Goal: Find specific page/section: Find specific page/section

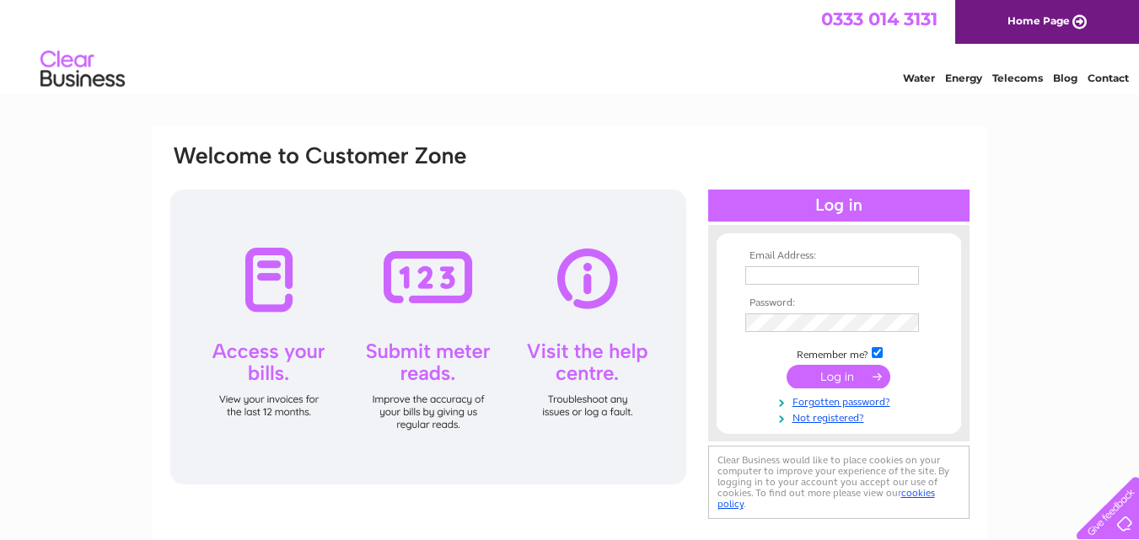
type input "[EMAIL_ADDRESS][DOMAIN_NAME]"
click at [836, 377] on input "submit" at bounding box center [838, 377] width 104 height 24
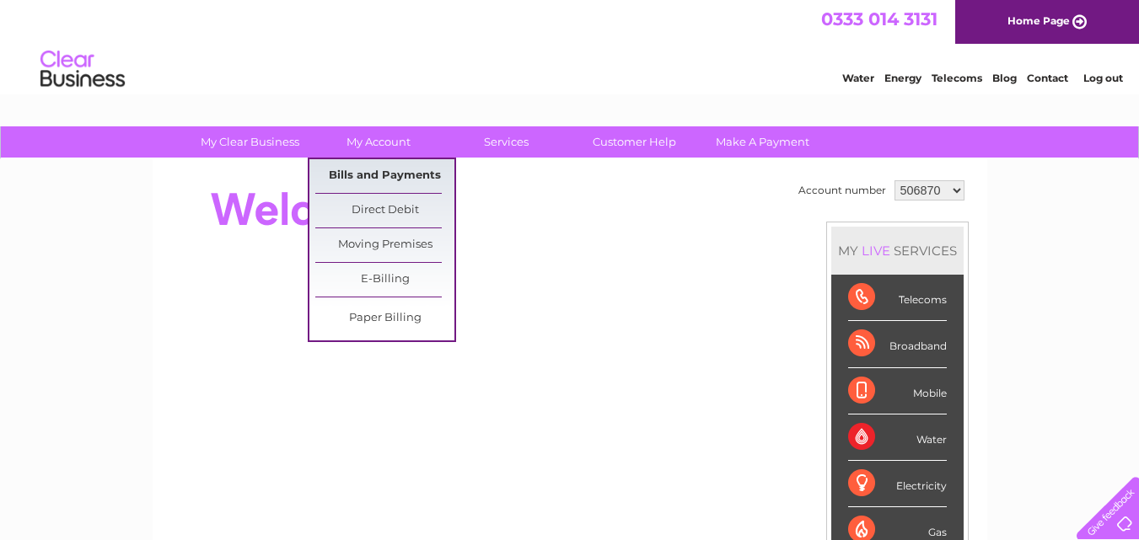
click at [346, 173] on link "Bills and Payments" at bounding box center [384, 176] width 139 height 34
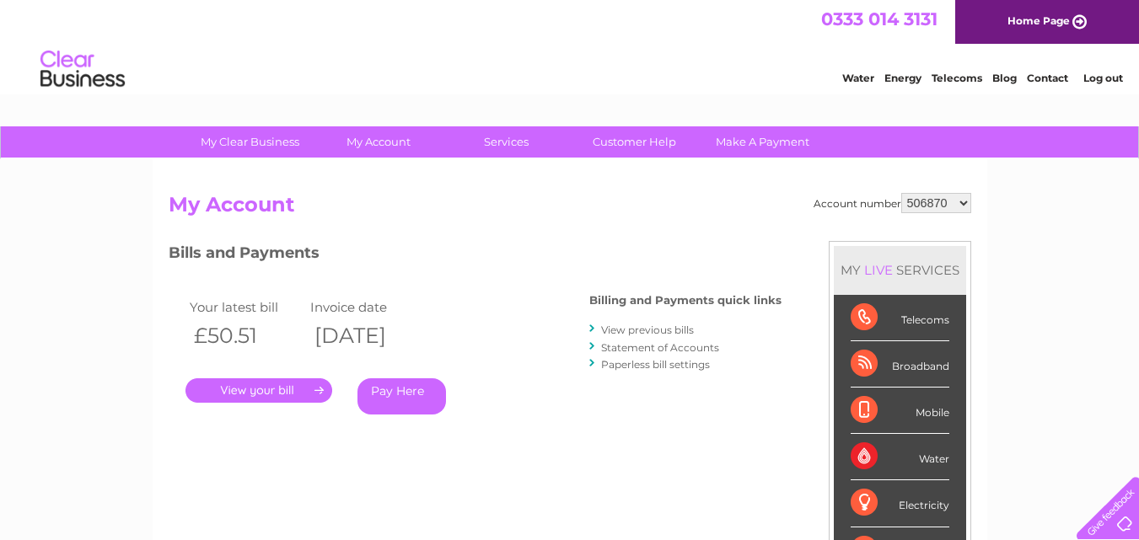
click at [277, 387] on link "." at bounding box center [258, 390] width 147 height 24
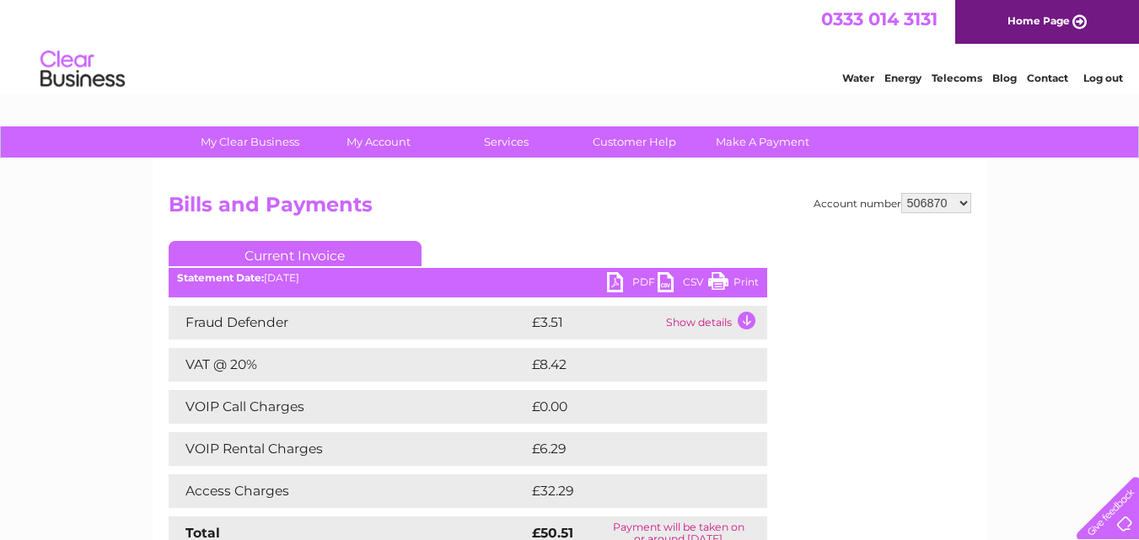
click at [722, 280] on link "Print" at bounding box center [733, 284] width 51 height 24
